Goal: Task Accomplishment & Management: Manage account settings

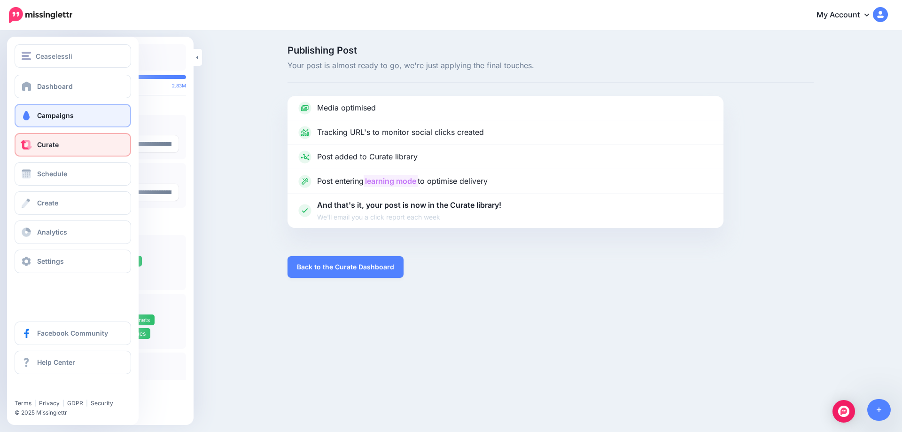
click at [37, 110] on link "Campaigns" at bounding box center [73, 115] width 116 height 23
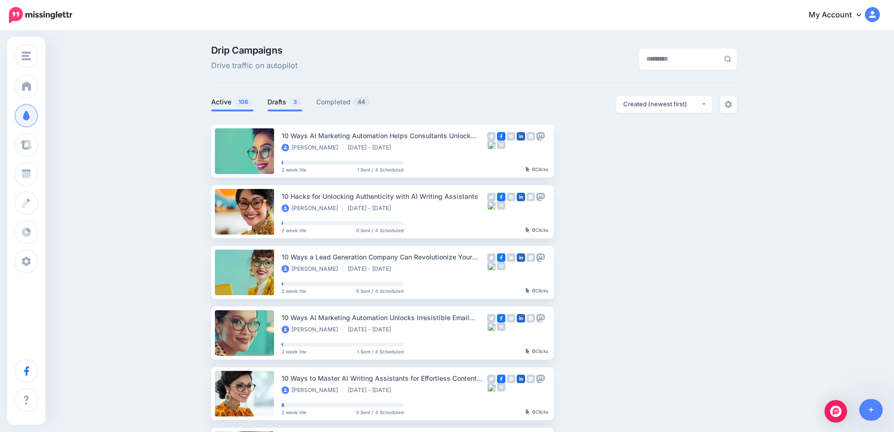
click at [279, 104] on link "Drafts 3" at bounding box center [285, 101] width 35 height 11
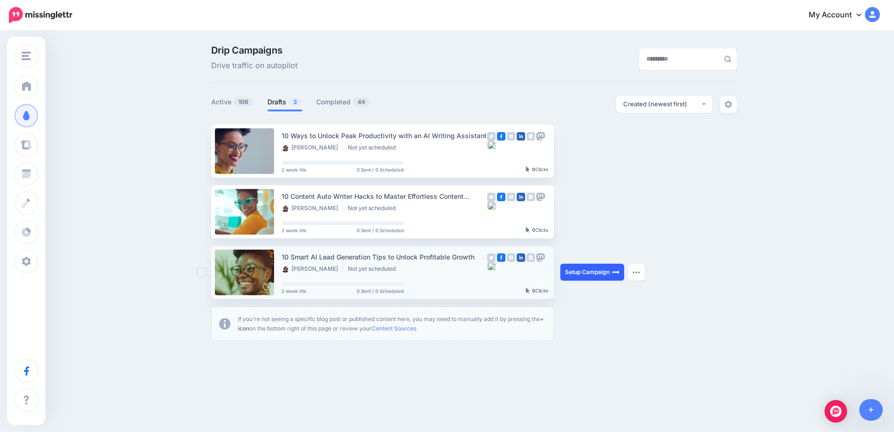
click at [591, 274] on link "Setup Campaign" at bounding box center [593, 271] width 64 height 17
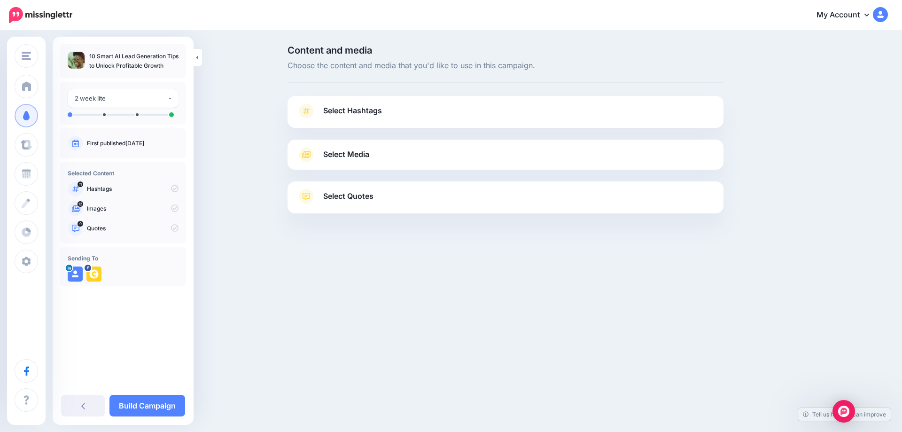
click at [142, 139] on link "Oct. 1, 2025" at bounding box center [134, 142] width 19 height 7
click at [359, 108] on span "Select Hashtags" at bounding box center [352, 110] width 59 height 13
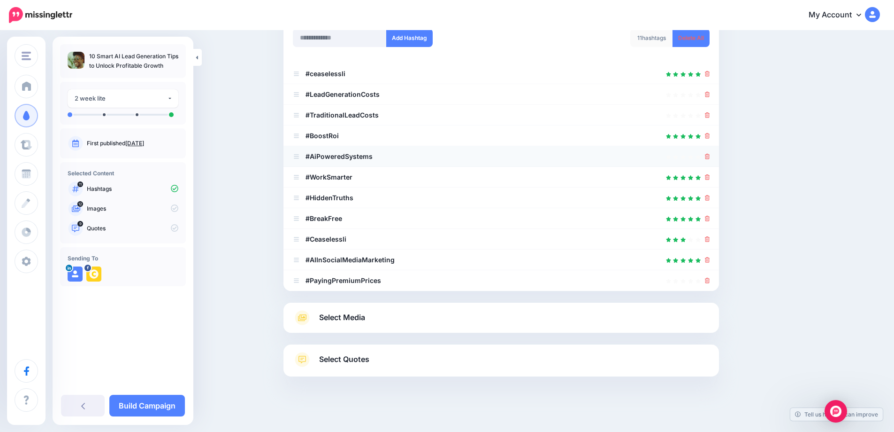
scroll to position [134, 0]
click at [710, 240] on icon at bounding box center [707, 241] width 5 height 6
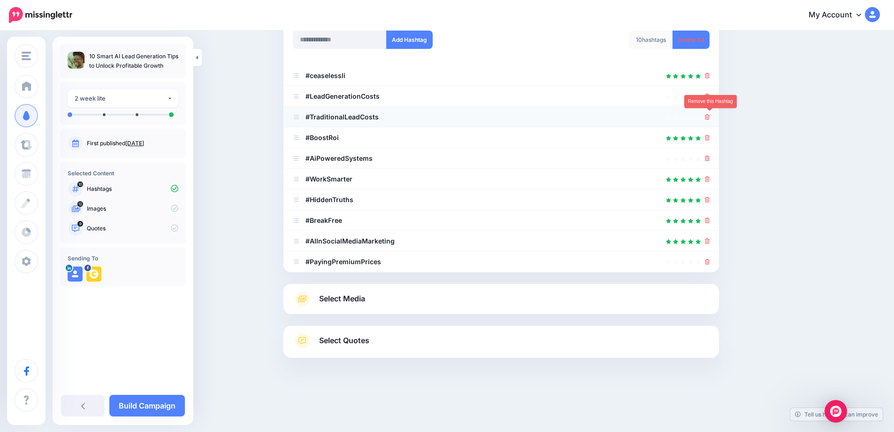
click at [710, 118] on icon at bounding box center [707, 117] width 5 height 6
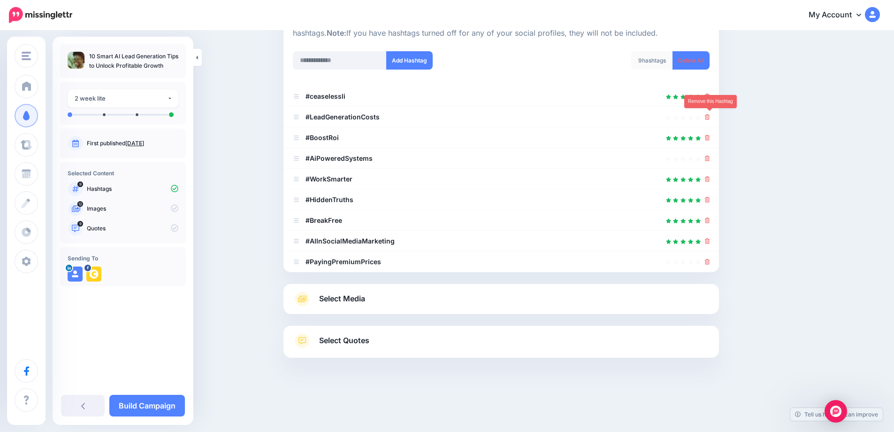
scroll to position [113, 0]
click at [709, 139] on icon at bounding box center [707, 138] width 5 height 6
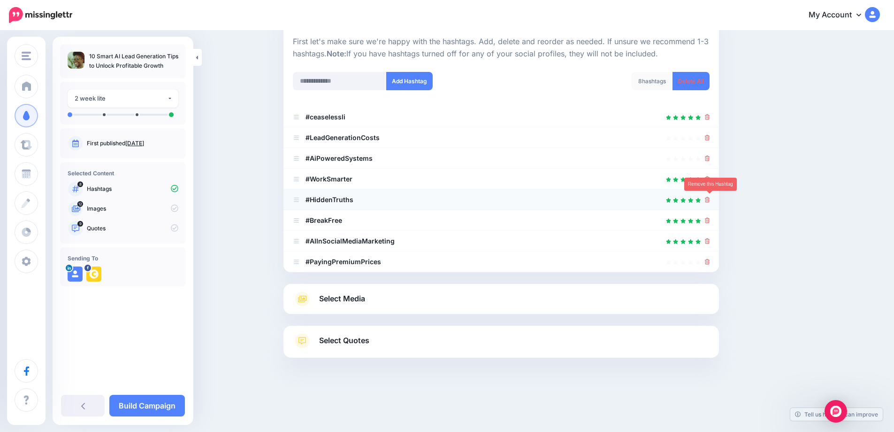
click at [709, 201] on icon at bounding box center [707, 200] width 5 height 6
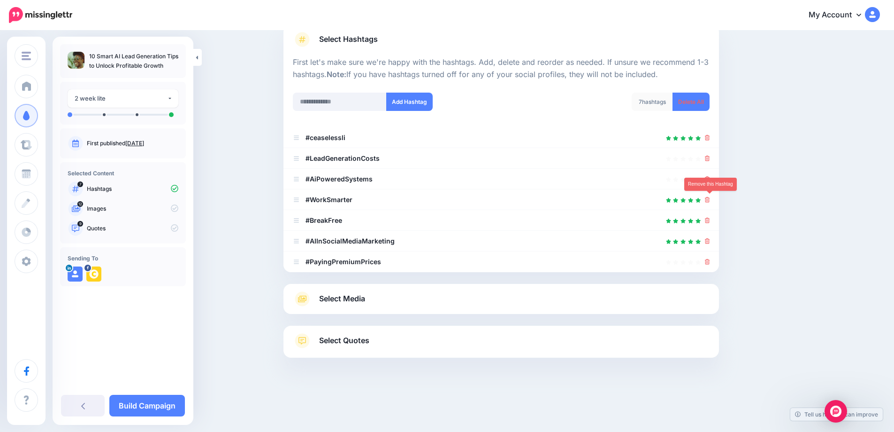
scroll to position [71, 0]
click at [708, 219] on div at bounding box center [501, 220] width 417 height 11
click at [710, 260] on icon at bounding box center [707, 262] width 5 height 6
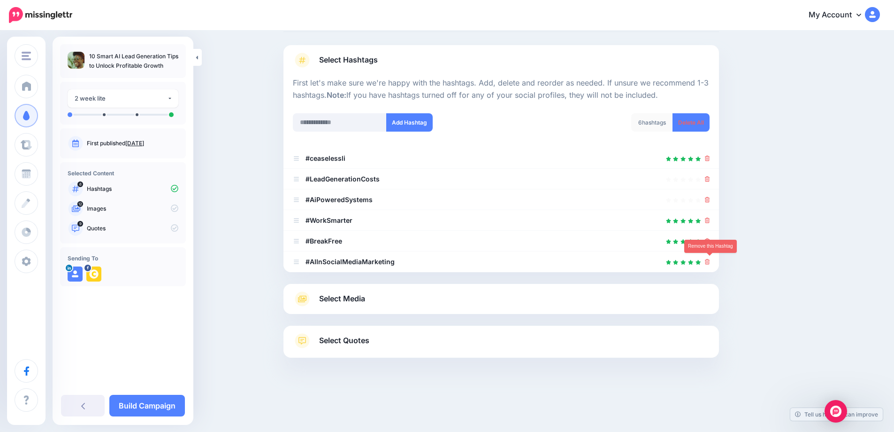
scroll to position [51, 0]
click at [710, 240] on icon at bounding box center [707, 241] width 5 height 6
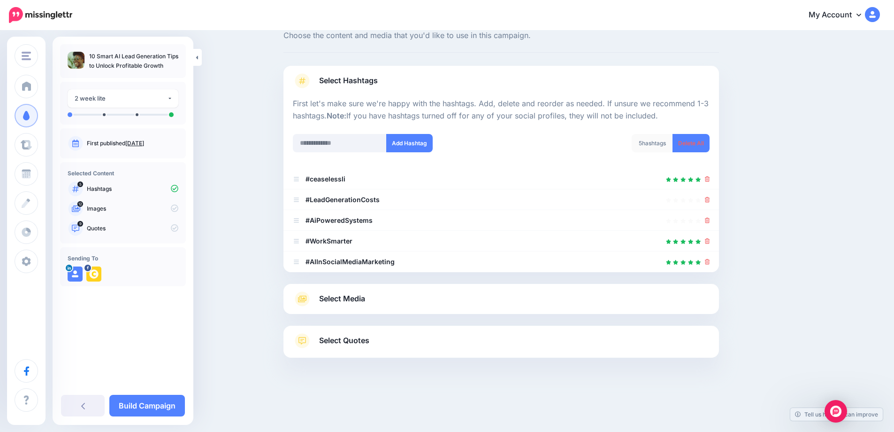
click at [339, 298] on span "Select Media" at bounding box center [342, 298] width 46 height 13
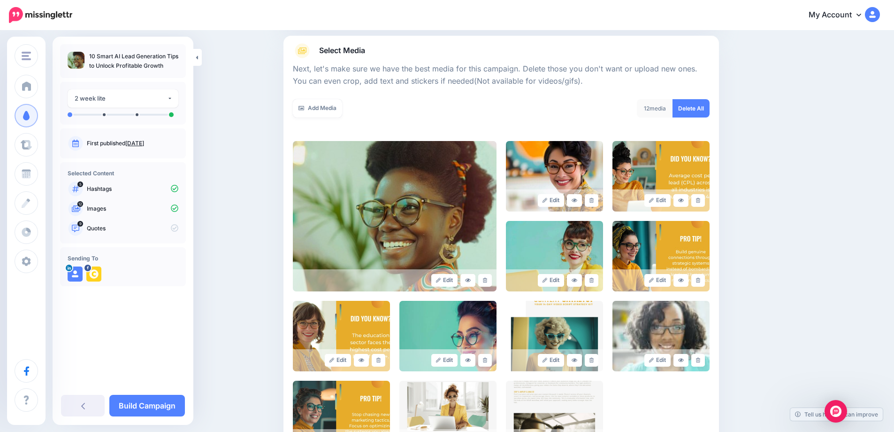
scroll to position [104, 0]
click at [599, 196] on link at bounding box center [592, 199] width 14 height 13
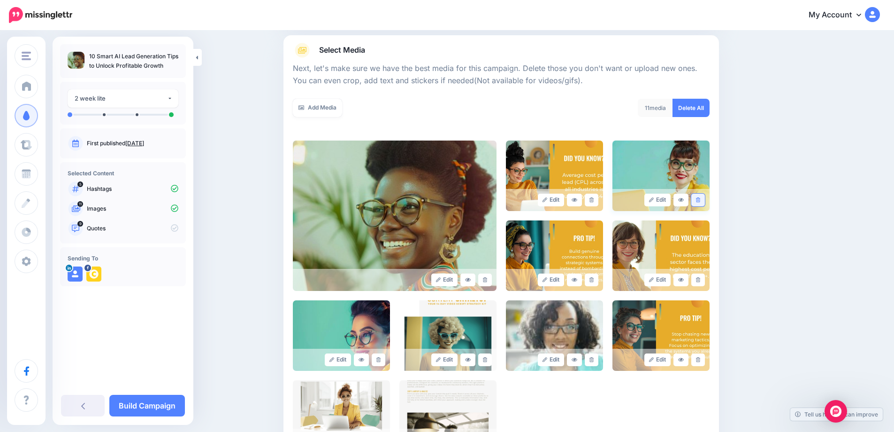
click at [705, 201] on link at bounding box center [699, 199] width 14 height 13
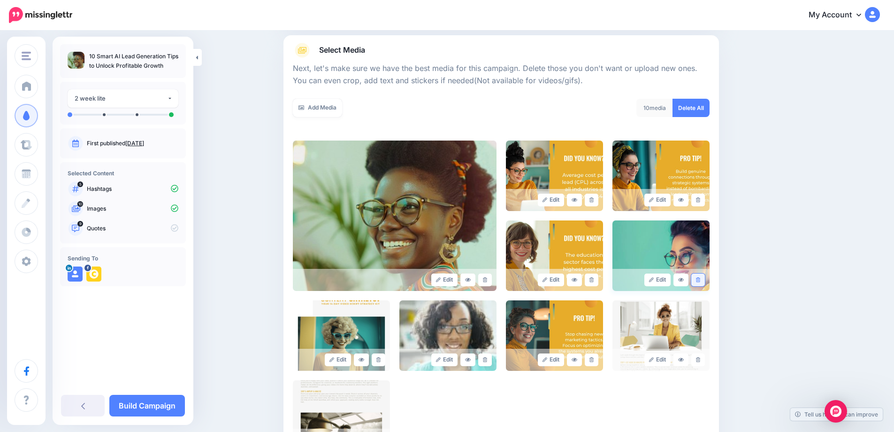
click at [699, 278] on link at bounding box center [699, 279] width 14 height 13
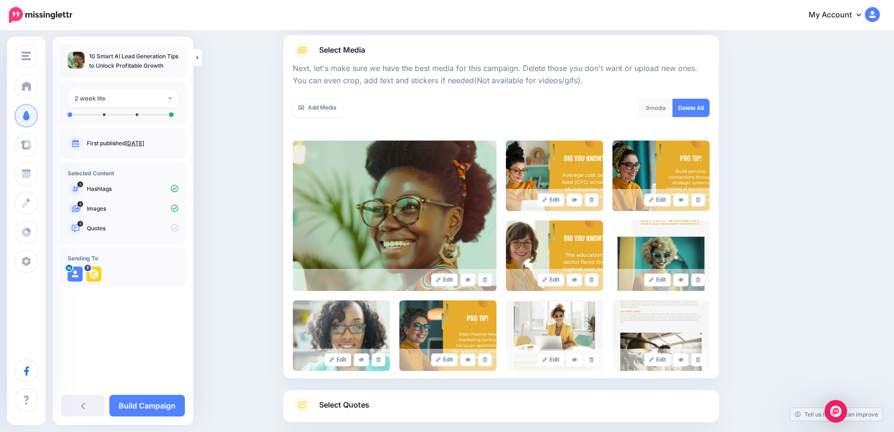
click at [699, 278] on link at bounding box center [699, 279] width 14 height 13
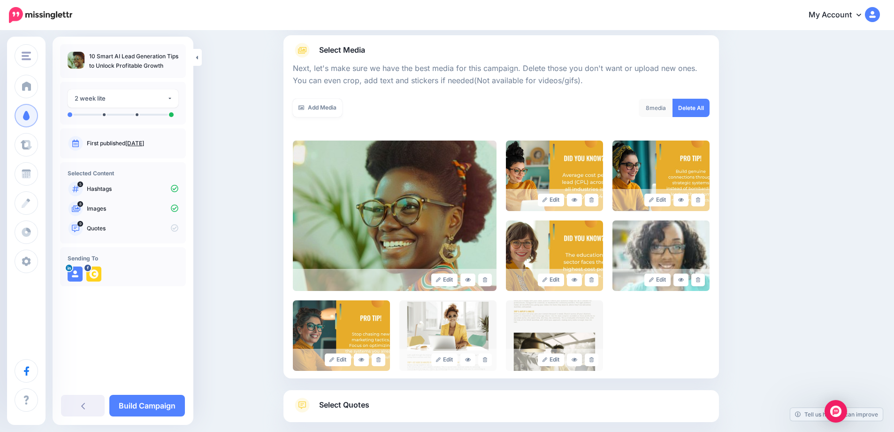
click at [699, 278] on link at bounding box center [699, 279] width 14 height 13
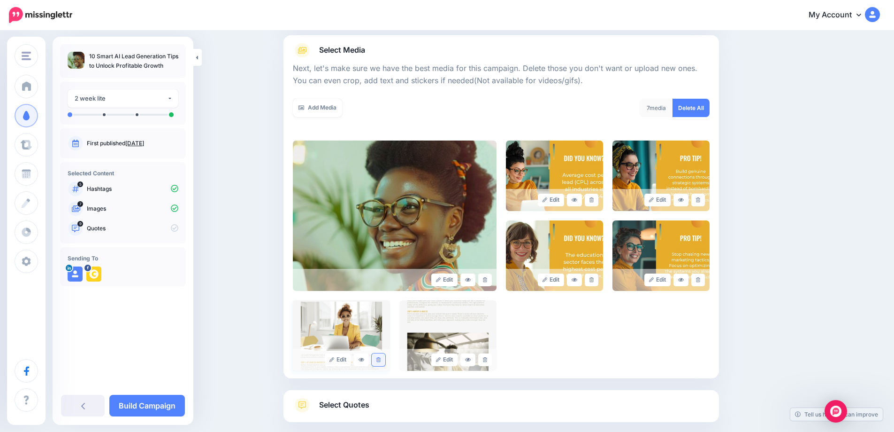
click at [381, 360] on icon at bounding box center [379, 359] width 4 height 5
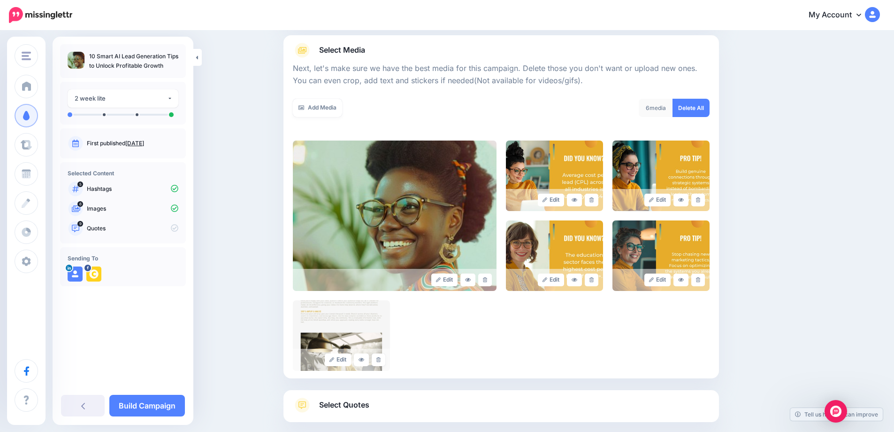
click at [381, 360] on icon at bounding box center [379, 359] width 4 height 5
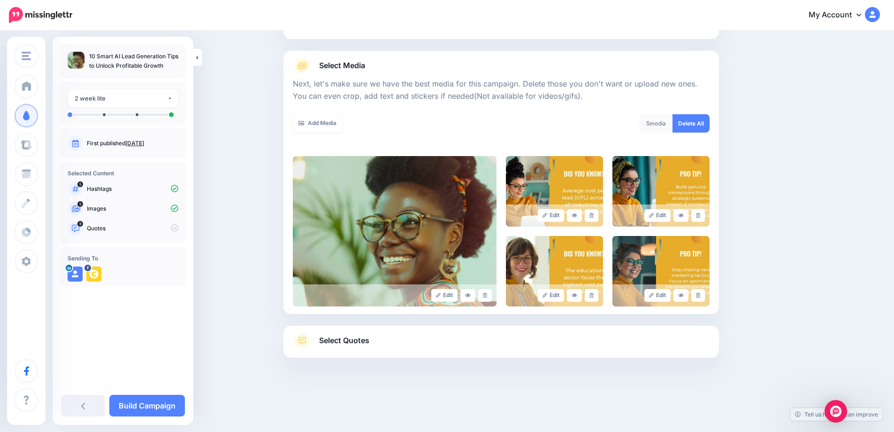
scroll to position [89, 0]
click at [356, 341] on span "Select Quotes" at bounding box center [344, 340] width 50 height 13
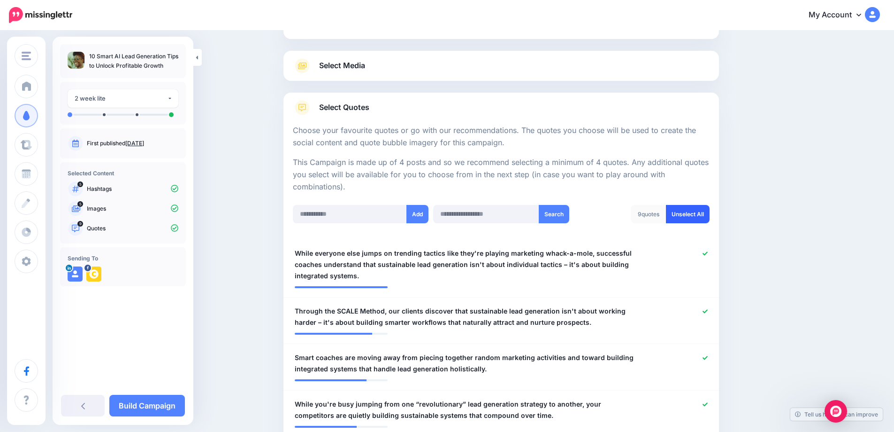
click at [694, 213] on link "Unselect All" at bounding box center [688, 214] width 44 height 18
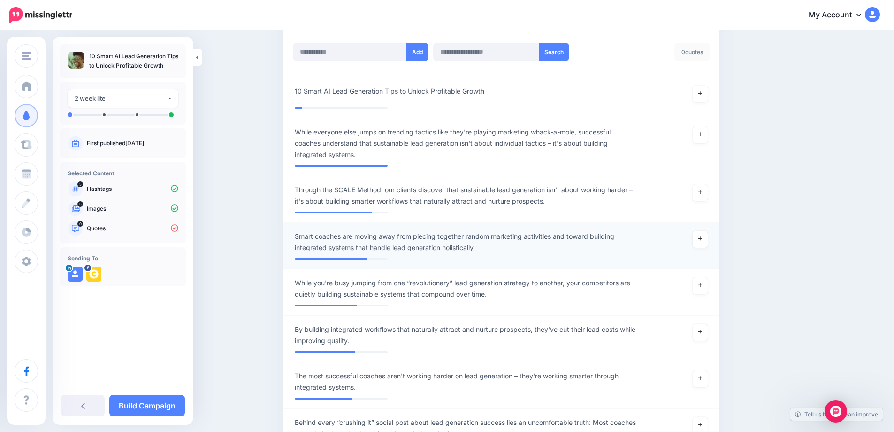
scroll to position [250, 0]
click at [703, 101] on link at bounding box center [700, 94] width 15 height 17
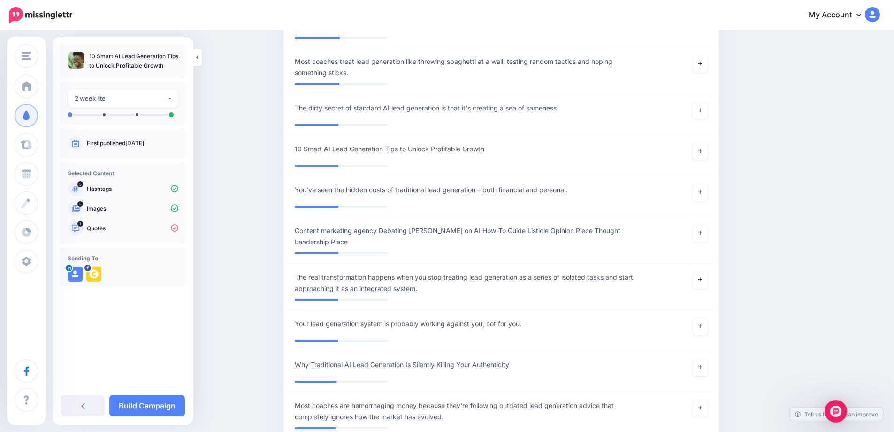
scroll to position [1211, 0]
drag, startPoint x: 565, startPoint y: 225, endPoint x: 796, endPoint y: 161, distance: 240.3
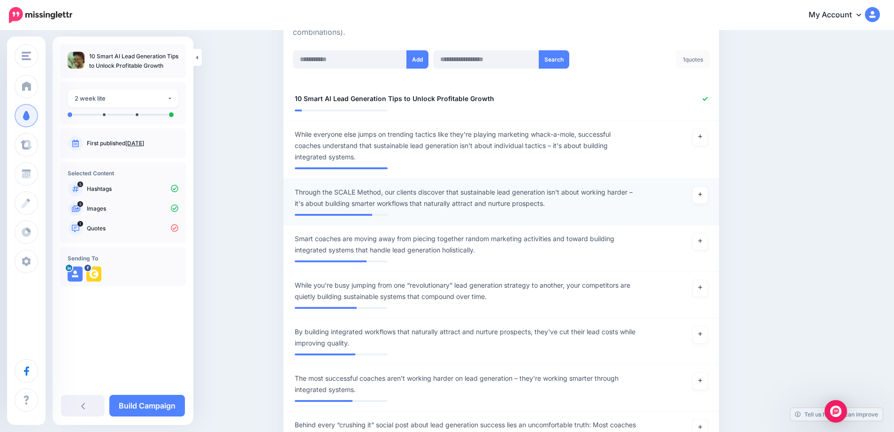
scroll to position [243, 0]
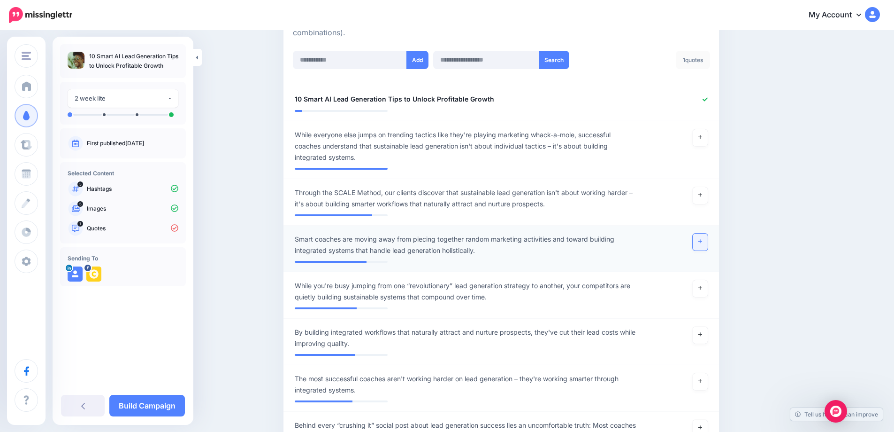
click at [697, 243] on link at bounding box center [700, 241] width 15 height 17
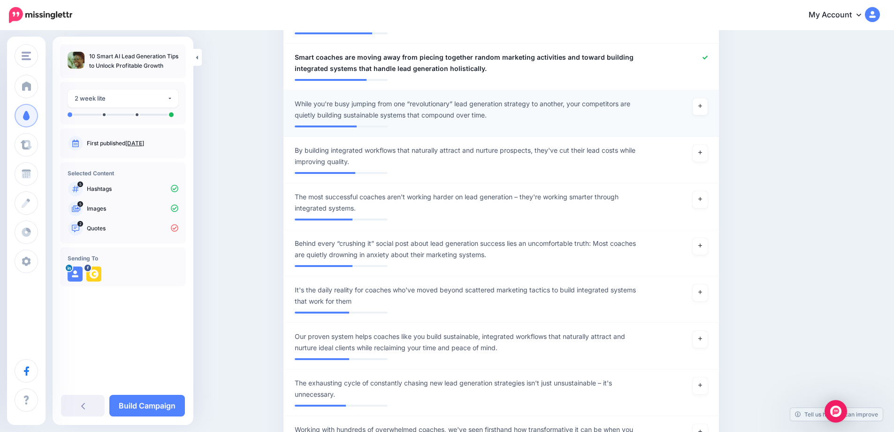
scroll to position [426, 0]
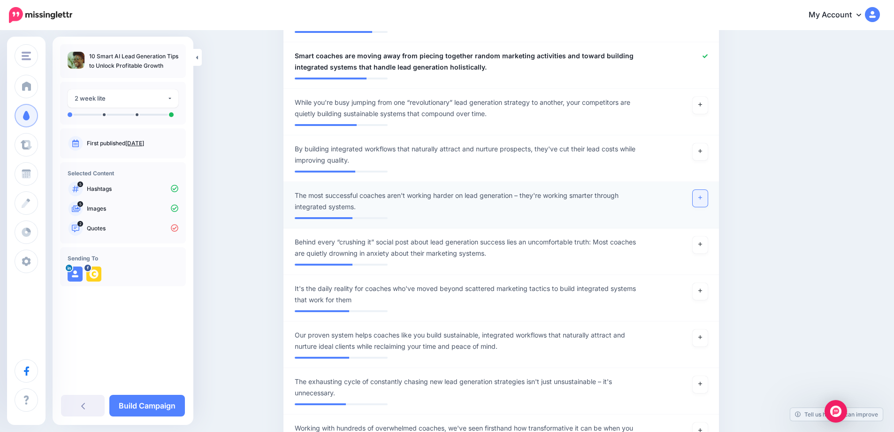
click at [708, 201] on link at bounding box center [700, 198] width 15 height 17
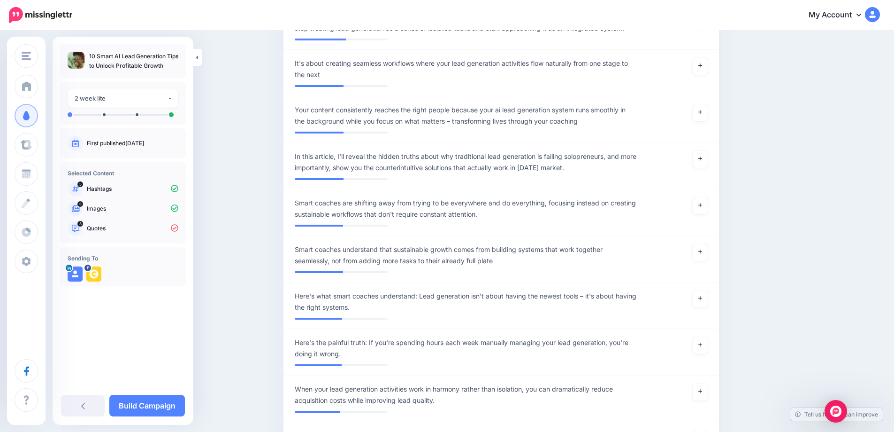
scroll to position [839, 0]
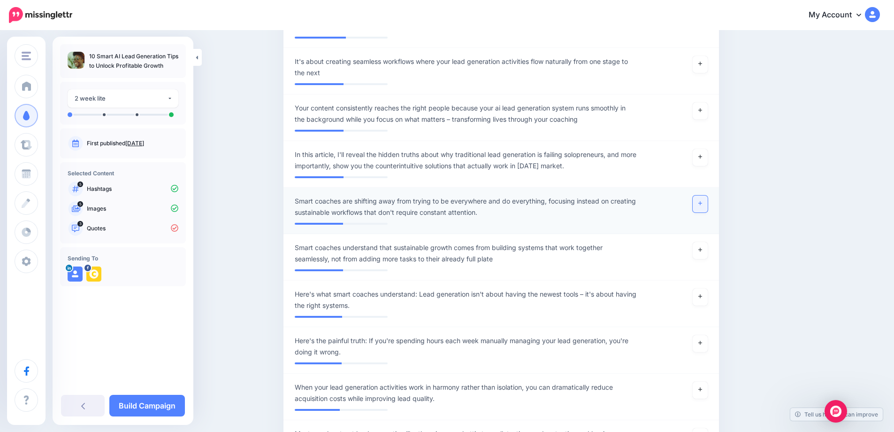
click at [707, 212] on link at bounding box center [700, 203] width 15 height 17
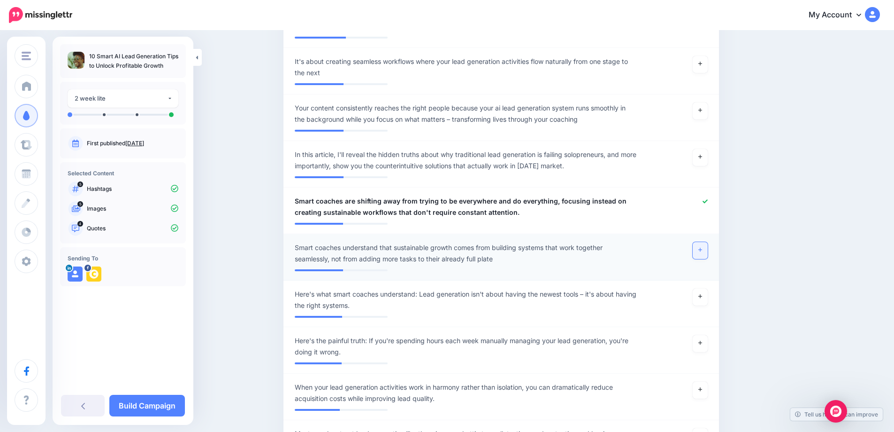
click at [702, 252] on icon at bounding box center [701, 249] width 4 height 5
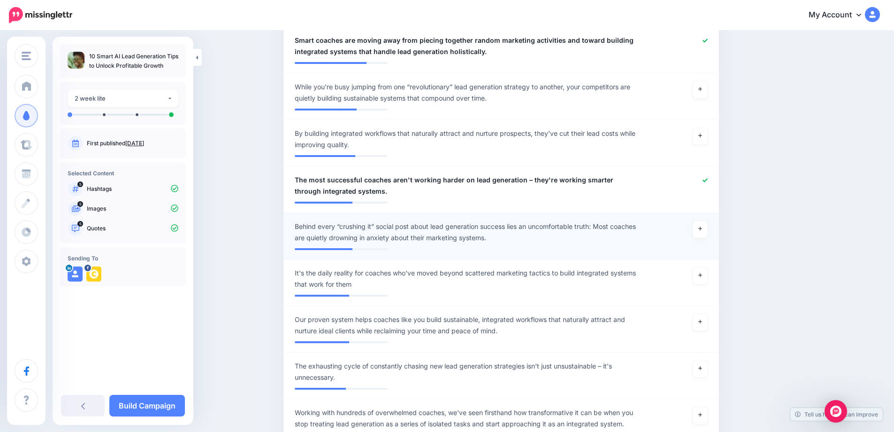
scroll to position [450, 0]
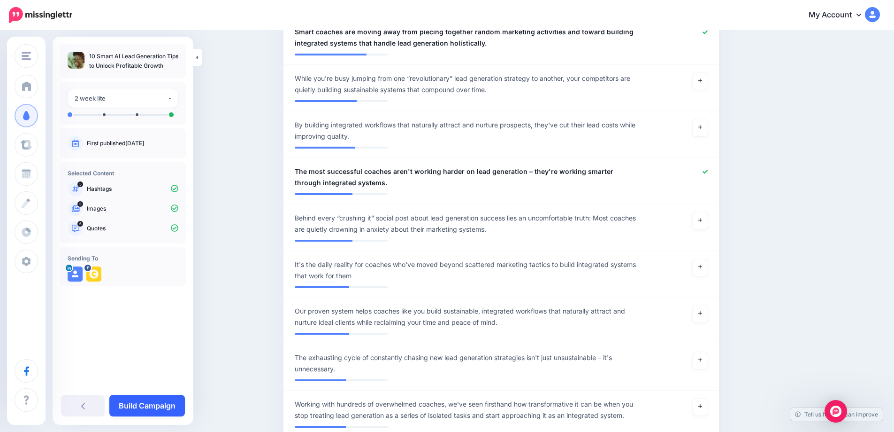
click at [140, 405] on link "Build Campaign" at bounding box center [147, 405] width 76 height 22
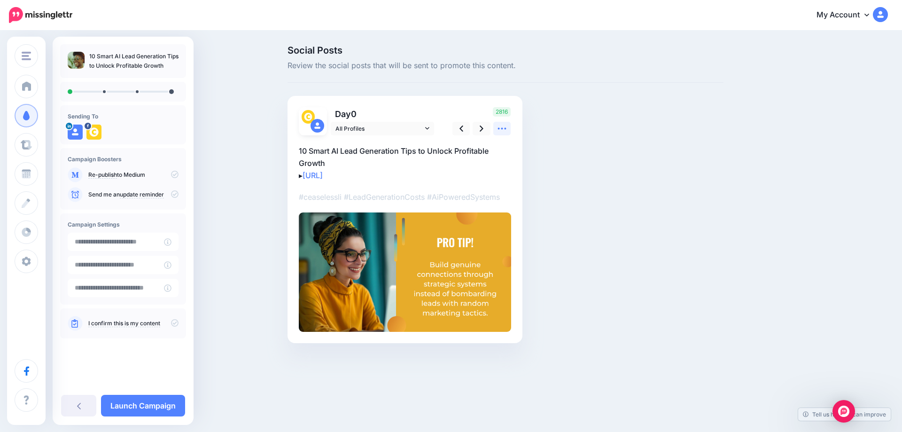
click at [497, 128] on icon at bounding box center [502, 128] width 10 height 10
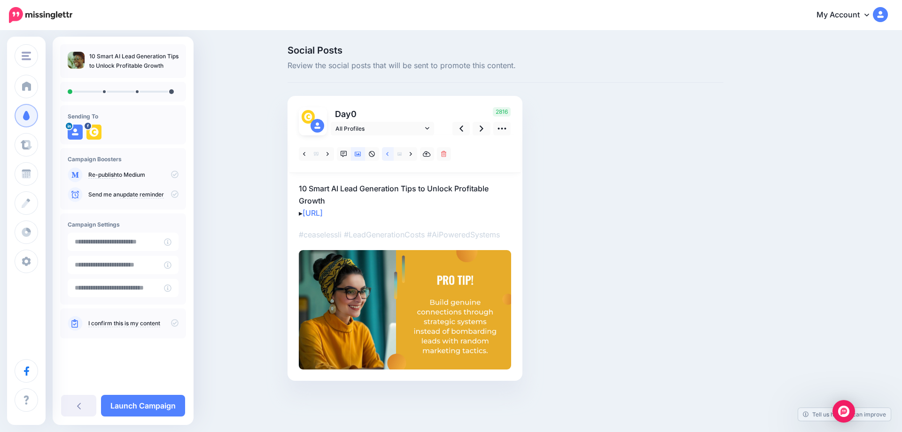
click at [387, 155] on icon at bounding box center [387, 154] width 2 height 4
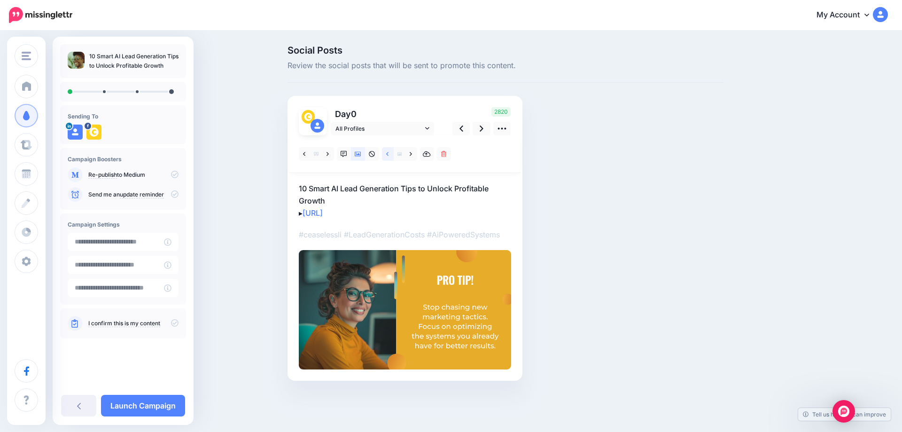
click at [386, 151] on icon at bounding box center [387, 154] width 2 height 7
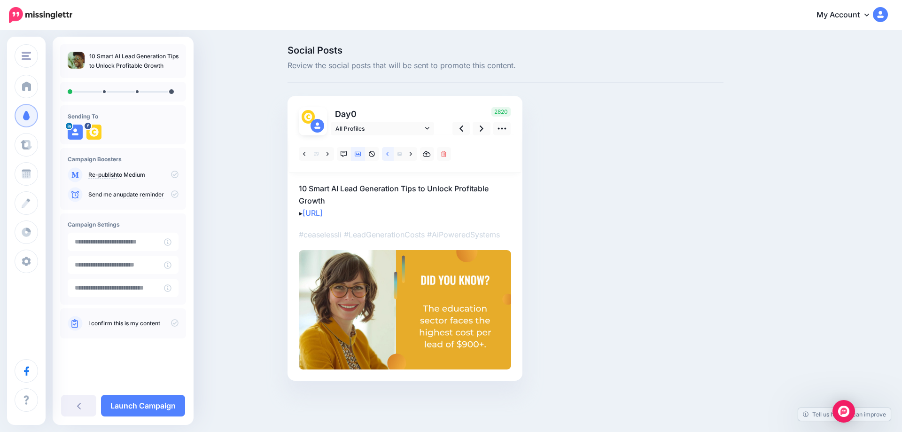
click at [386, 151] on icon at bounding box center [387, 154] width 2 height 7
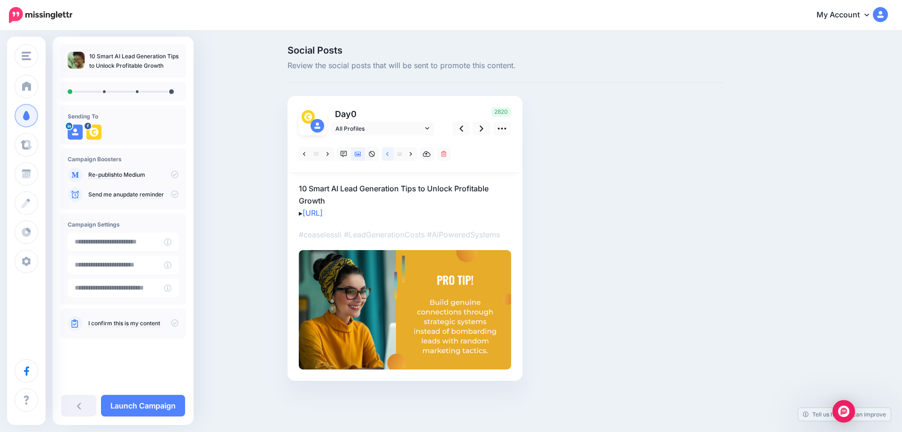
click at [386, 151] on icon at bounding box center [387, 154] width 2 height 7
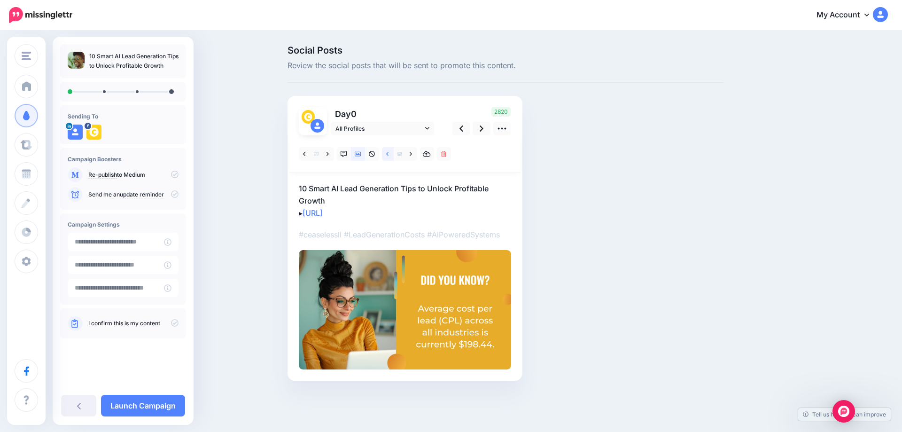
click at [386, 151] on icon at bounding box center [387, 154] width 2 height 7
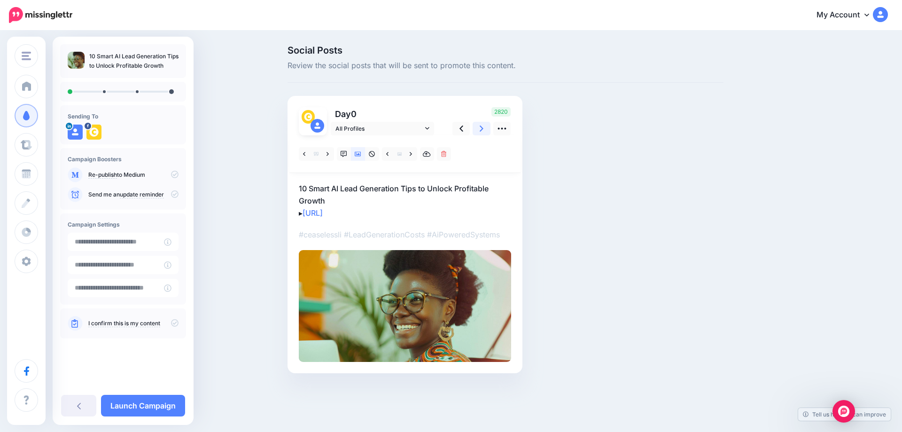
click at [481, 130] on icon at bounding box center [481, 128] width 4 height 6
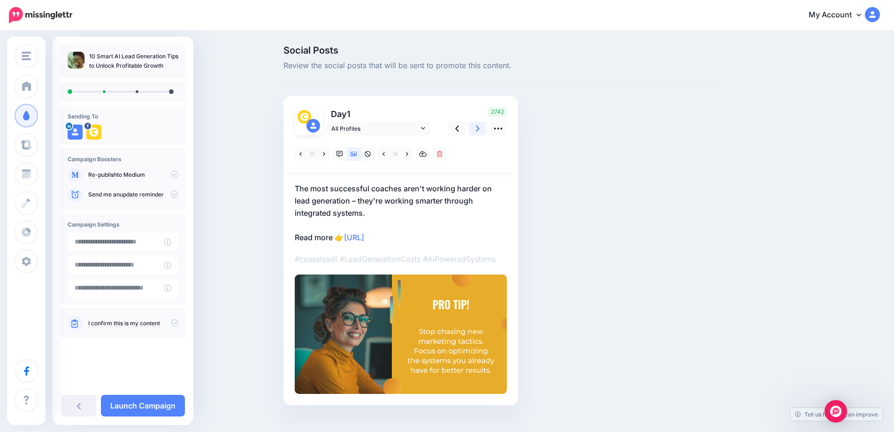
click at [480, 130] on icon at bounding box center [478, 128] width 4 height 6
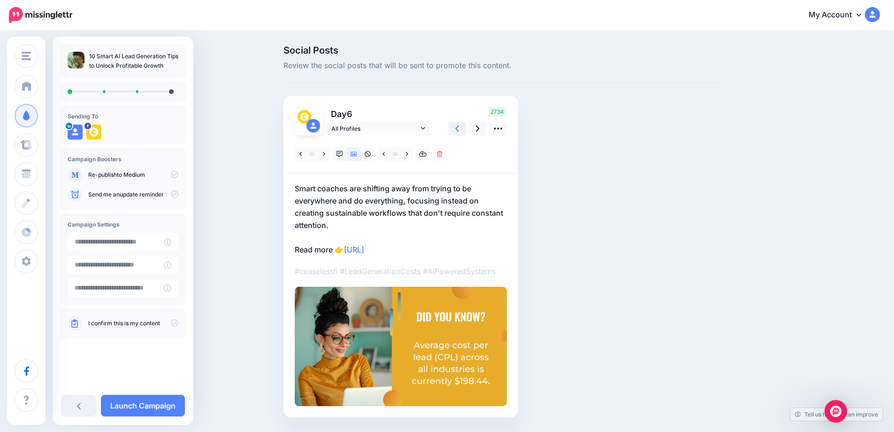
click at [462, 134] on link at bounding box center [457, 129] width 18 height 14
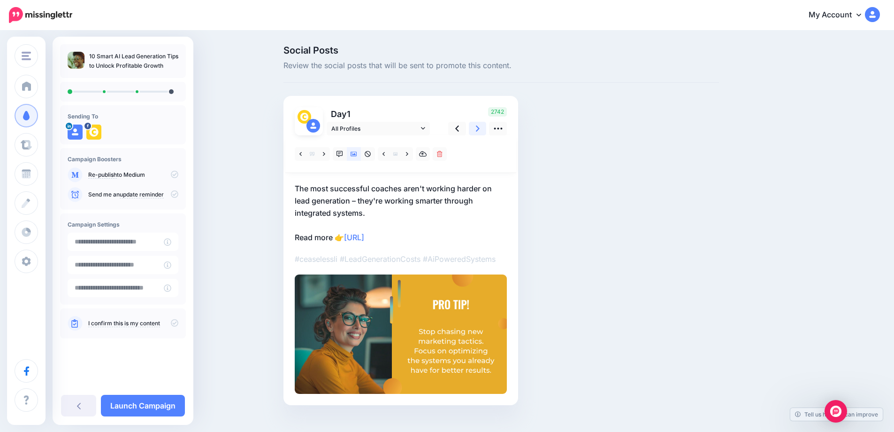
click at [478, 128] on link at bounding box center [478, 129] width 18 height 14
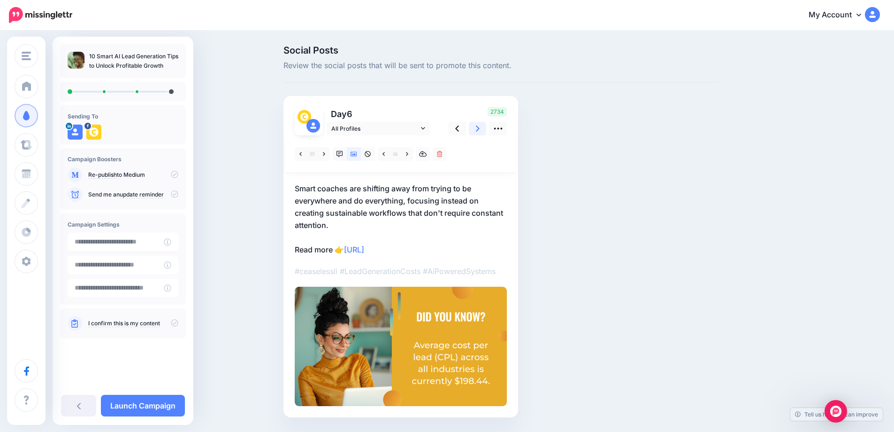
click at [478, 128] on link at bounding box center [478, 129] width 18 height 14
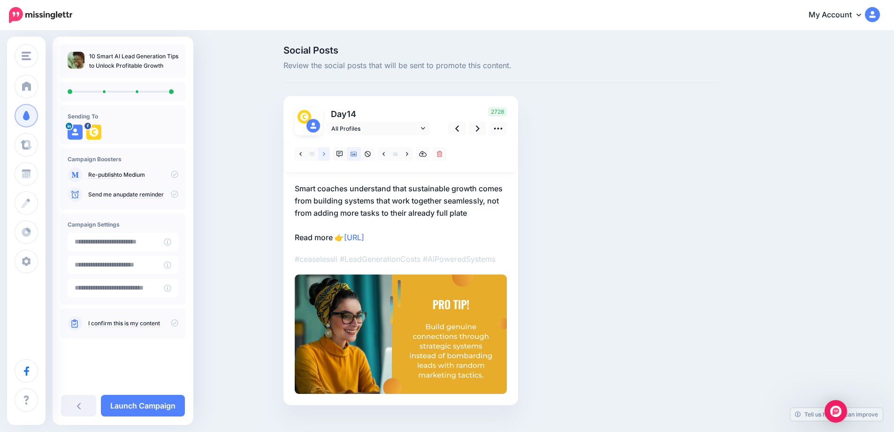
click at [325, 155] on icon at bounding box center [324, 154] width 2 height 4
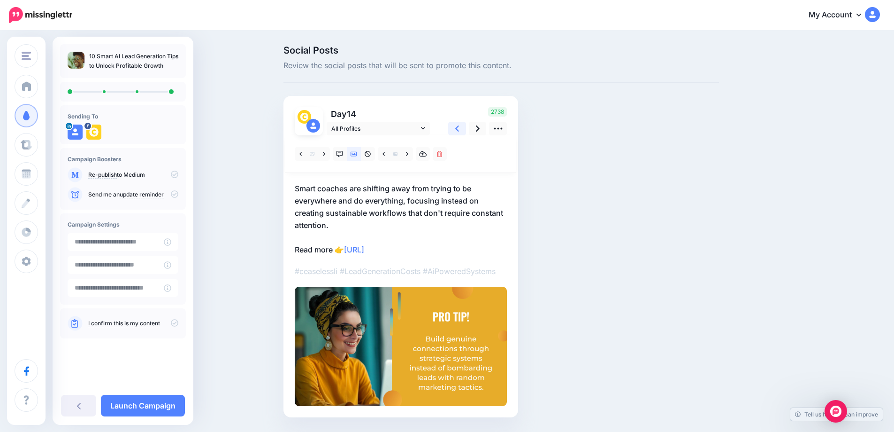
click at [457, 130] on link at bounding box center [457, 129] width 18 height 14
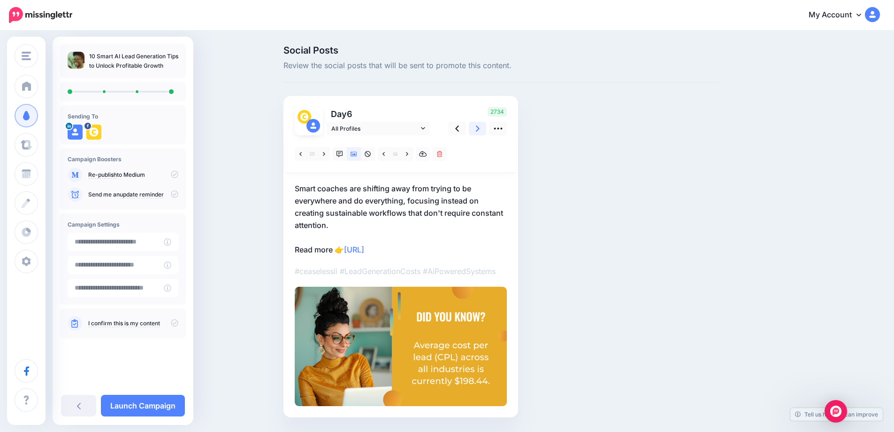
click at [478, 128] on link at bounding box center [478, 129] width 18 height 14
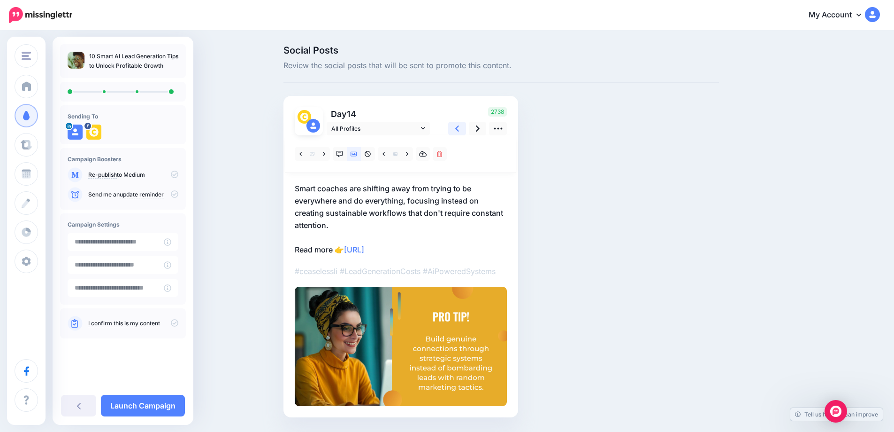
click at [464, 129] on link at bounding box center [457, 129] width 18 height 14
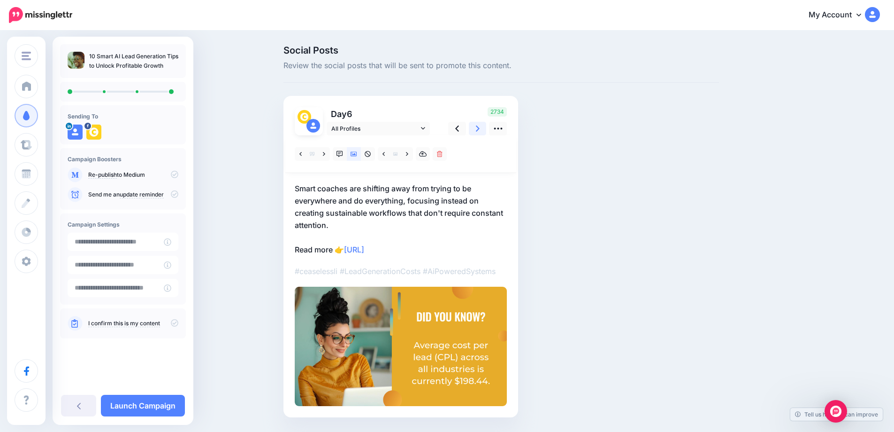
click at [479, 129] on link at bounding box center [478, 129] width 18 height 14
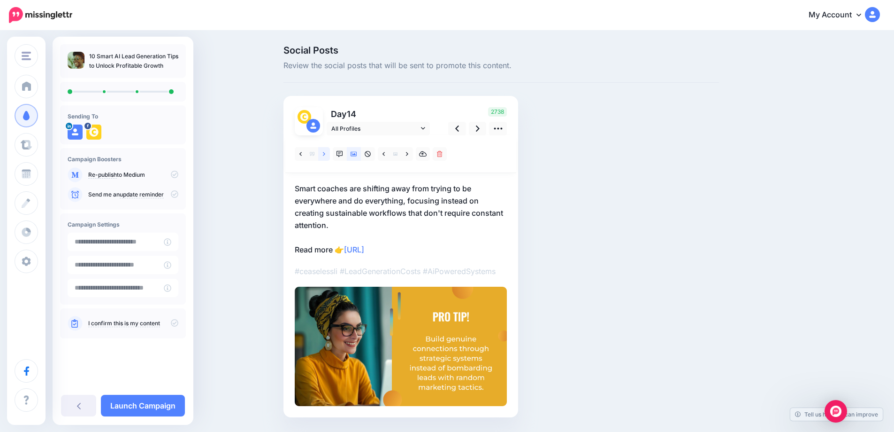
click at [325, 153] on icon at bounding box center [324, 154] width 2 height 7
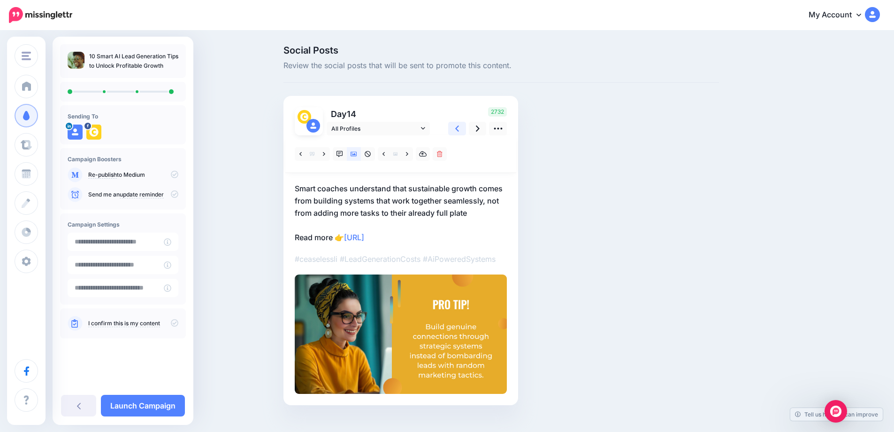
click at [459, 129] on icon at bounding box center [457, 128] width 4 height 10
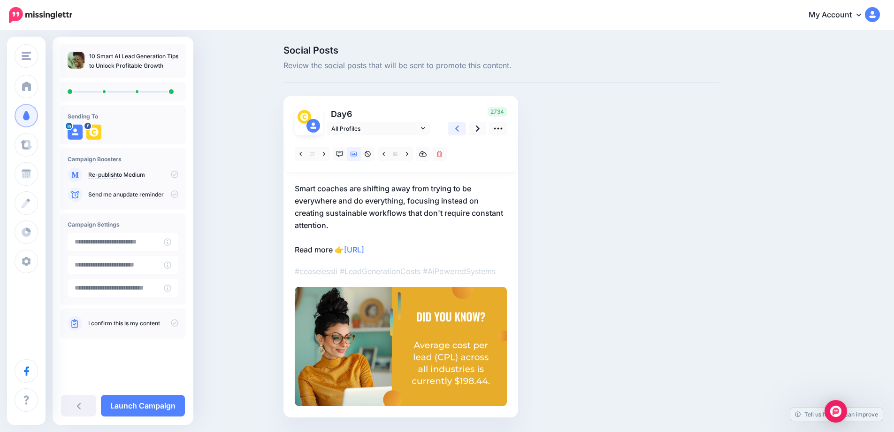
click at [459, 129] on icon at bounding box center [457, 128] width 4 height 10
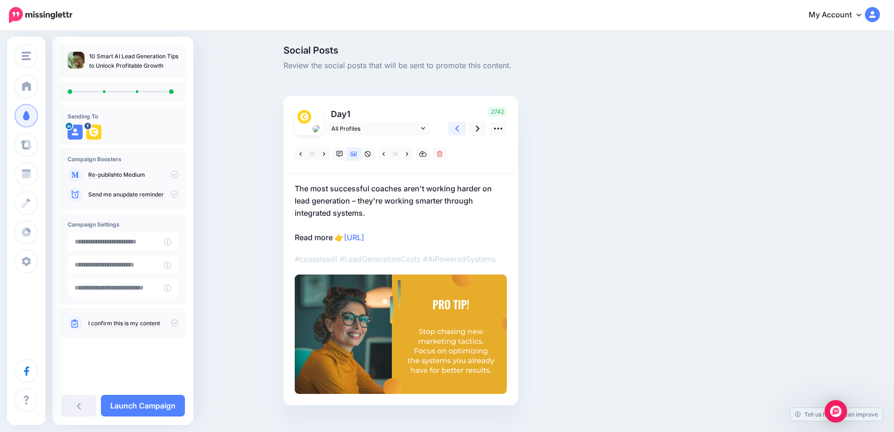
click at [459, 129] on icon at bounding box center [457, 128] width 4 height 10
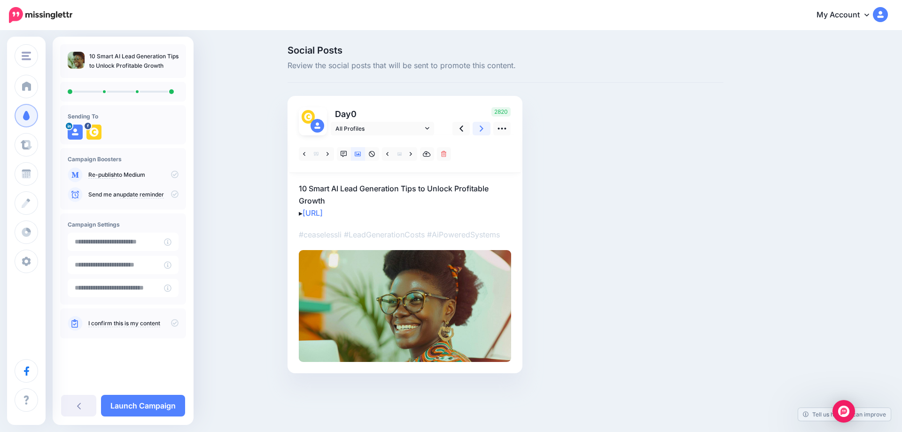
click at [476, 135] on link at bounding box center [481, 129] width 18 height 14
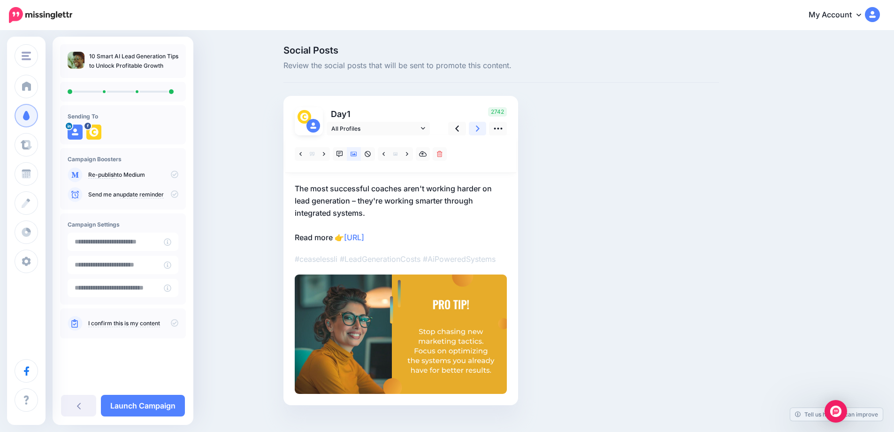
click at [476, 135] on link at bounding box center [478, 129] width 18 height 14
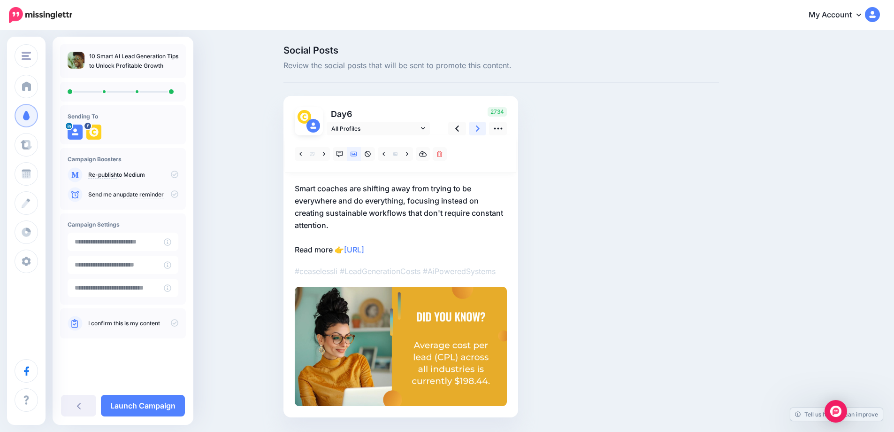
click at [476, 135] on link at bounding box center [478, 129] width 18 height 14
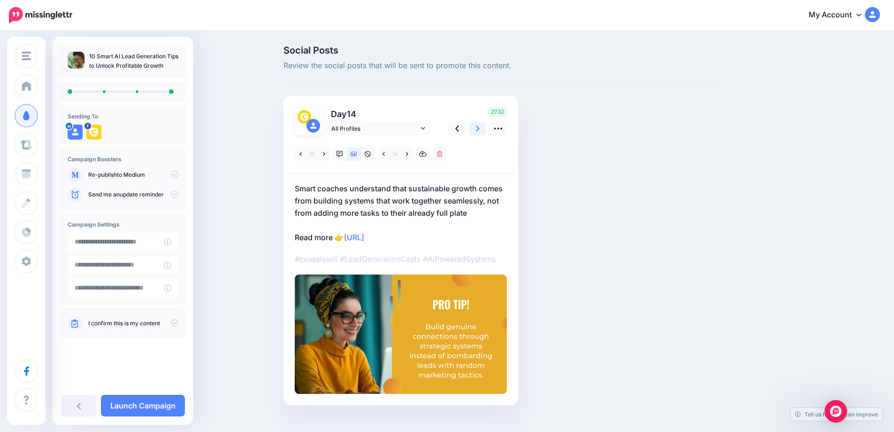
click at [476, 135] on link at bounding box center [478, 129] width 18 height 14
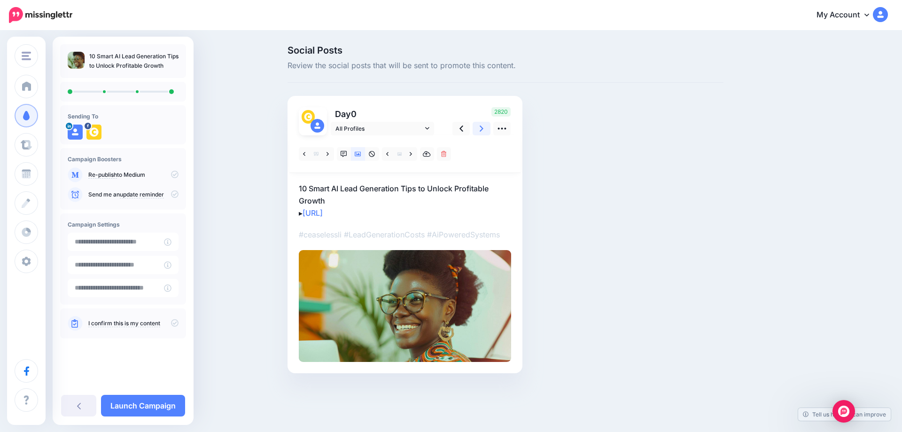
click at [483, 131] on icon at bounding box center [481, 128] width 4 height 10
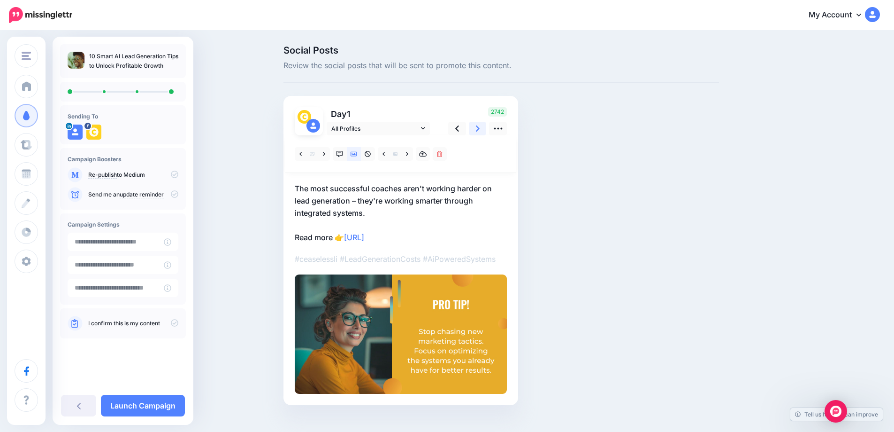
click at [480, 131] on icon at bounding box center [478, 128] width 4 height 10
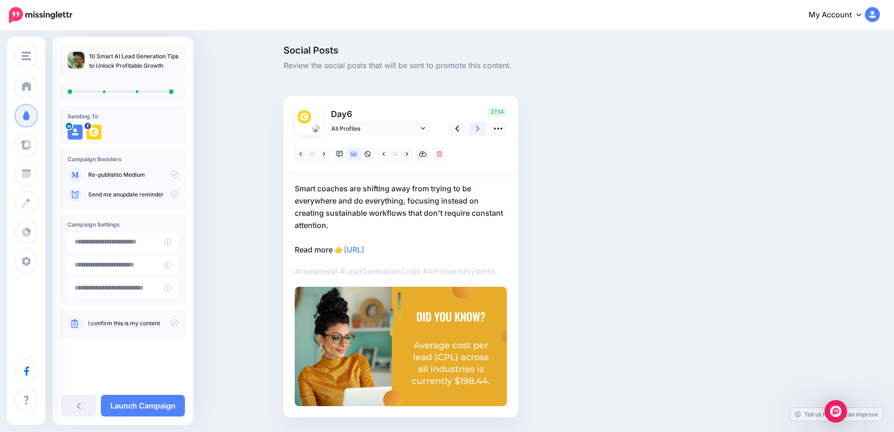
click at [480, 131] on icon at bounding box center [478, 128] width 4 height 10
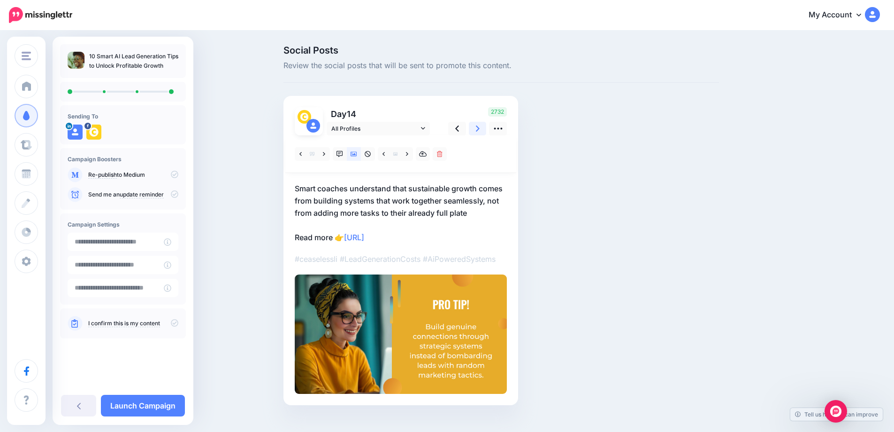
click at [480, 131] on icon at bounding box center [478, 128] width 4 height 10
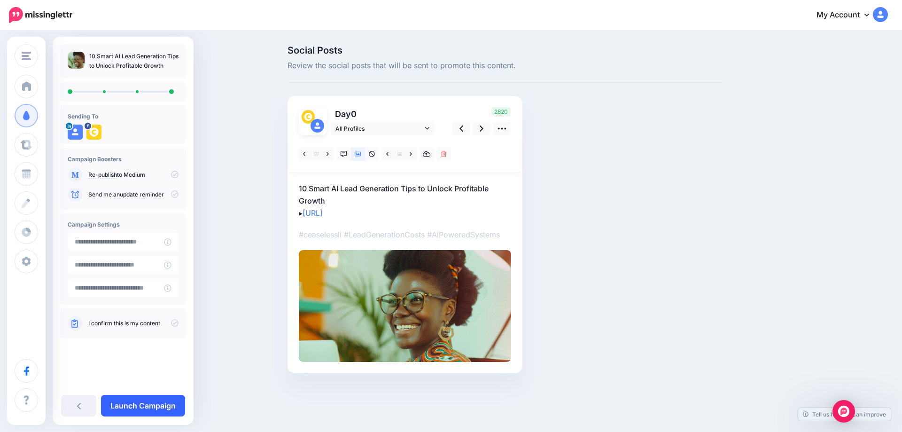
click at [146, 400] on link "Launch Campaign" at bounding box center [143, 405] width 84 height 22
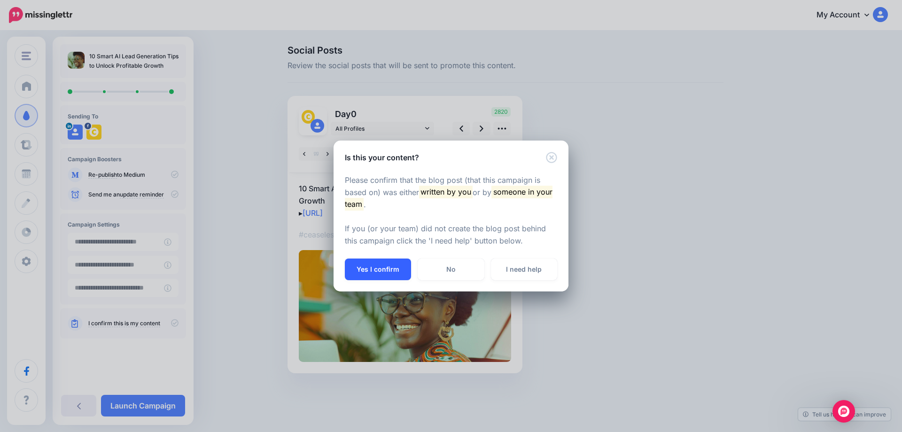
click at [374, 276] on button "Yes I confirm" at bounding box center [378, 269] width 66 height 22
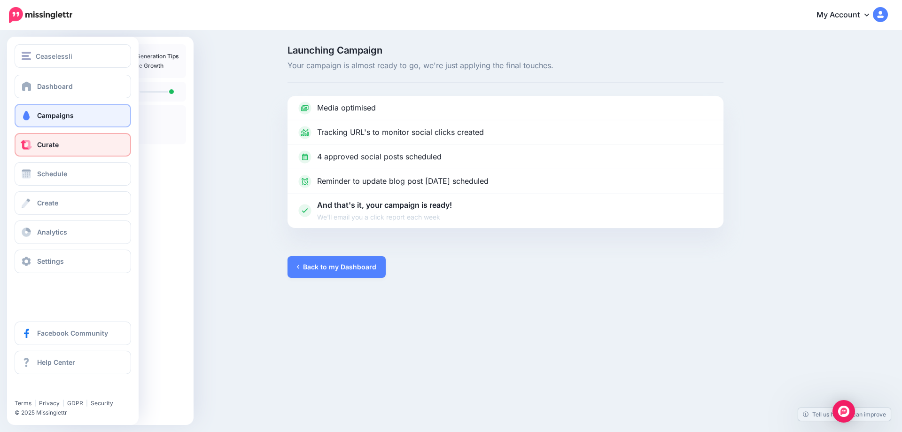
click at [33, 145] on link "Curate" at bounding box center [73, 144] width 116 height 23
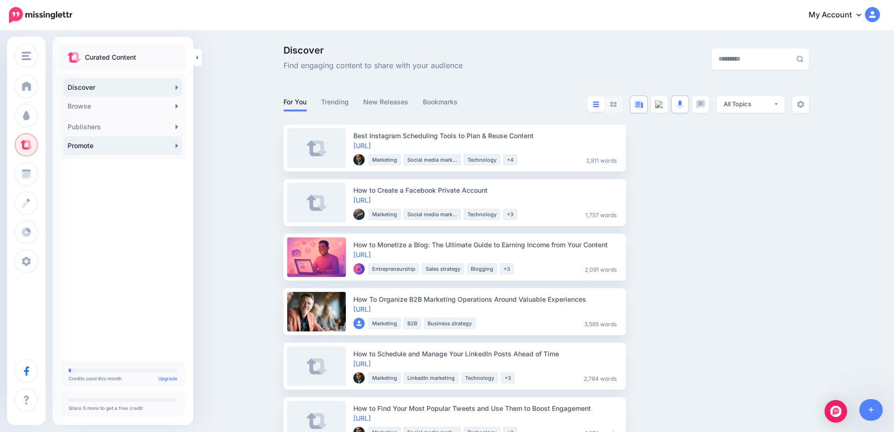
click at [175, 143] on link "Promote" at bounding box center [123, 145] width 118 height 19
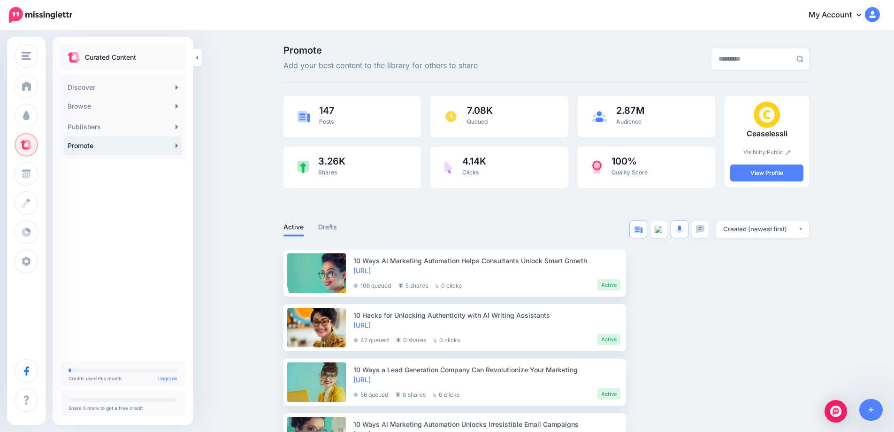
click at [167, 149] on link "Promote" at bounding box center [123, 145] width 118 height 19
click at [869, 405] on link at bounding box center [872, 410] width 24 height 22
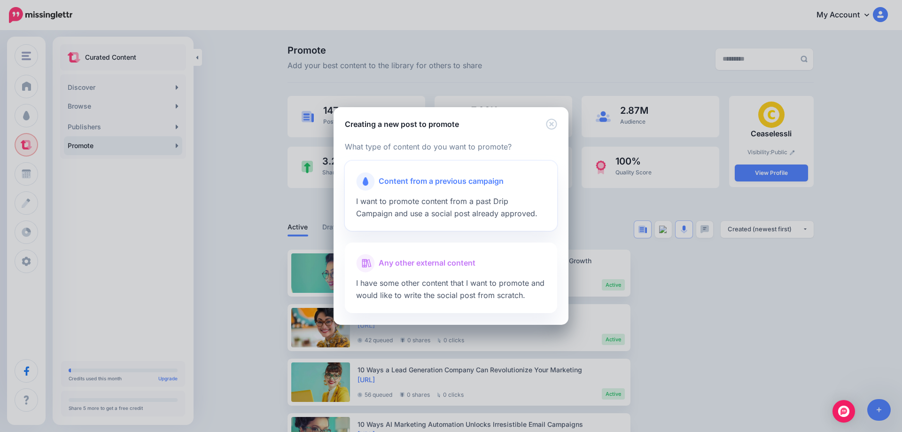
click at [470, 184] on span "Content from a previous campaign" at bounding box center [440, 181] width 125 height 12
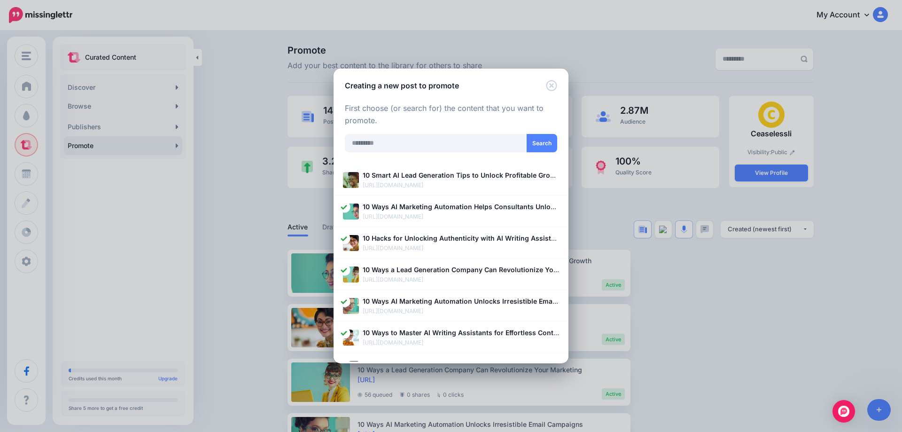
click at [470, 184] on p "[URL][DOMAIN_NAME]" at bounding box center [460, 184] width 196 height 9
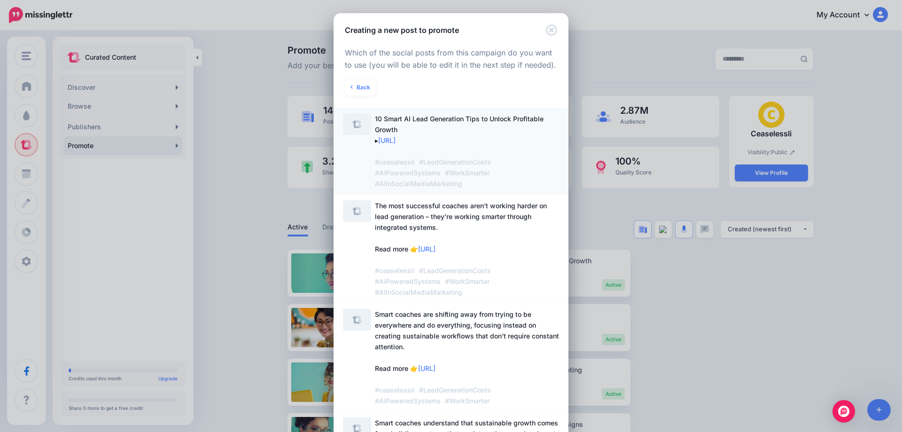
click at [375, 131] on span "10 Smart AI Lead Generation Tips to Unlock Profitable Growth ▸ https://lttr.ai/…" at bounding box center [459, 151] width 169 height 73
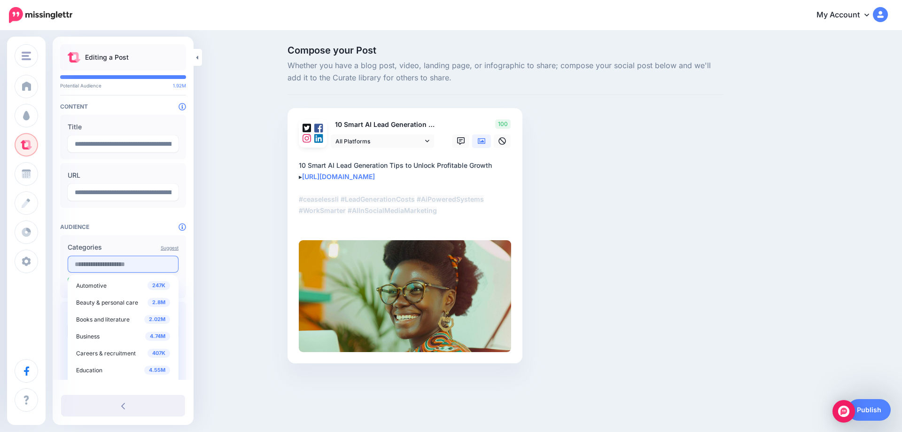
click at [125, 272] on input "text" at bounding box center [123, 263] width 111 height 17
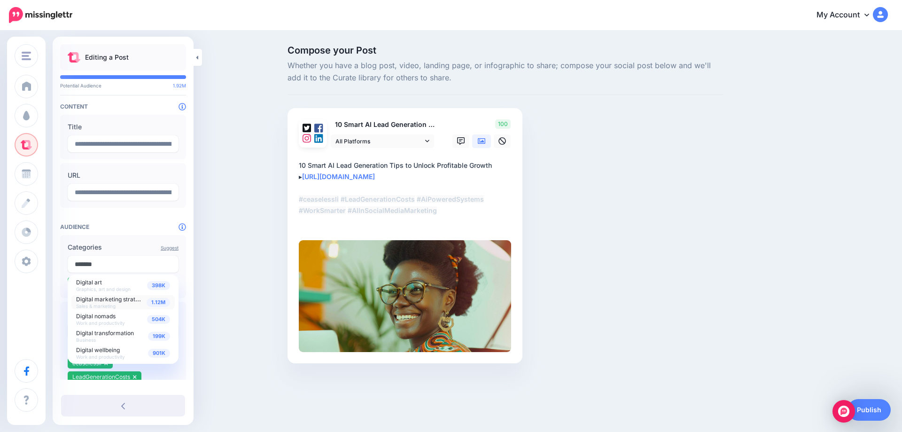
type input "*******"
click at [111, 302] on span "Digital marketing strategy" at bounding box center [110, 298] width 69 height 8
click at [253, 268] on div "Compose your Post Whether you have a blog post, video, landing page, or infogra…" at bounding box center [451, 218] width 902 height 374
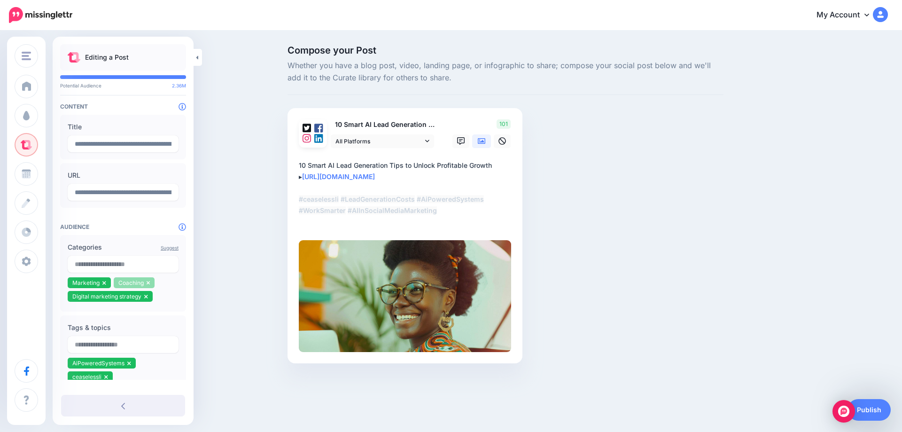
click at [147, 284] on icon at bounding box center [147, 283] width 3 height 4
click at [92, 261] on input "text" at bounding box center [123, 263] width 111 height 17
type input "*******"
click at [121, 285] on span "Content / inbound marketing" at bounding box center [114, 282] width 76 height 8
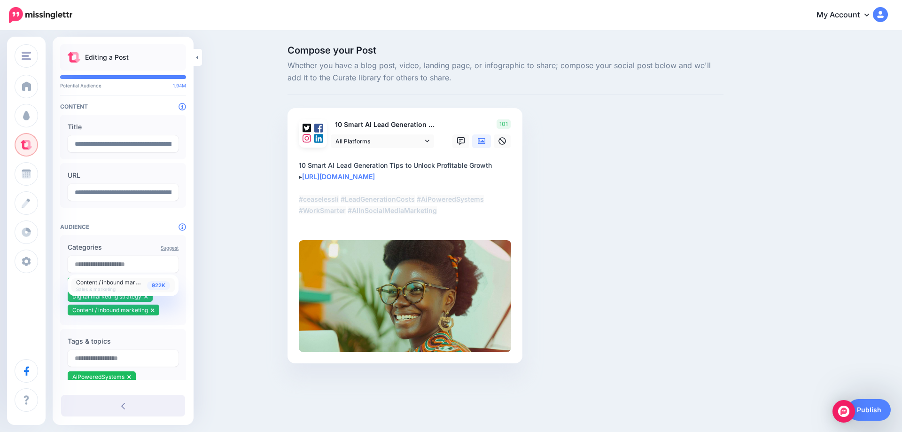
click at [249, 255] on div "Compose your Post Whether you have a blog post, video, landing page, or infogra…" at bounding box center [451, 218] width 902 height 374
click at [868, 403] on link "Publish" at bounding box center [868, 410] width 43 height 22
